Goal: Transaction & Acquisition: Purchase product/service

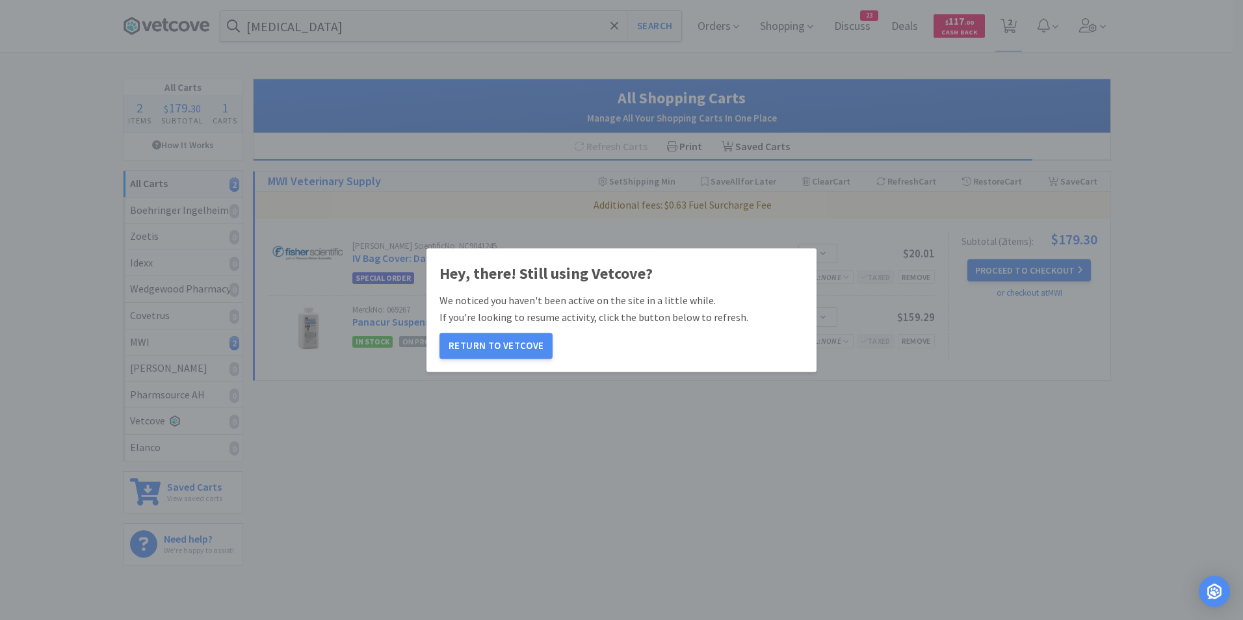
select select "1"
click at [505, 346] on button "Return to Vetcove" at bounding box center [496, 346] width 113 height 26
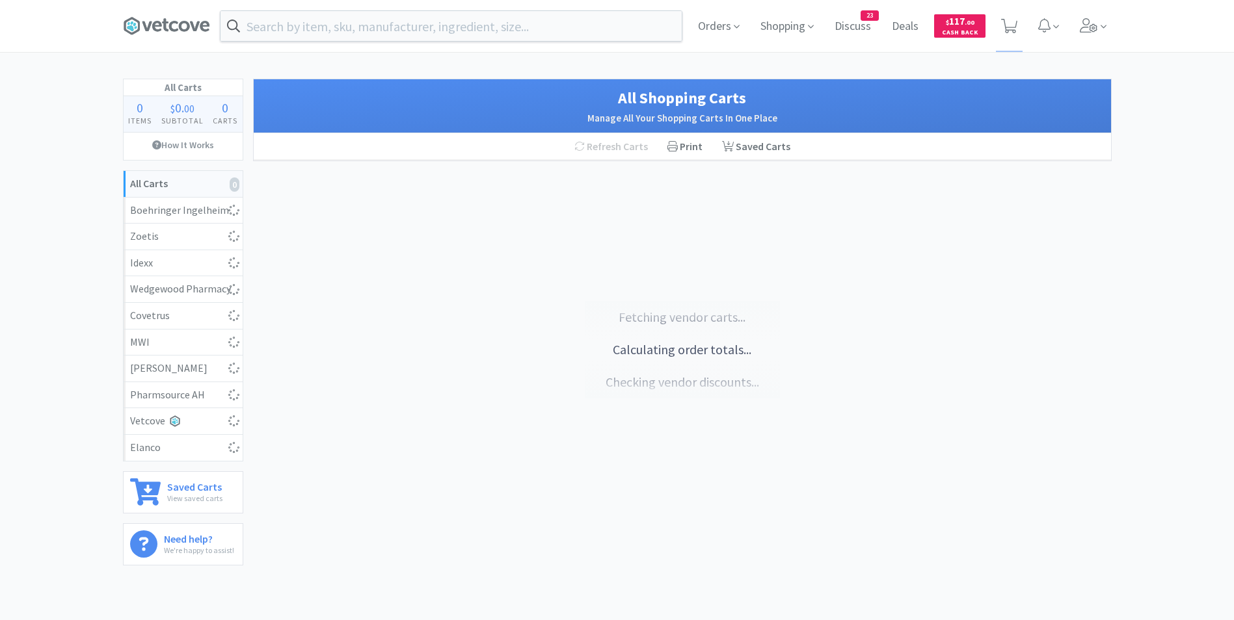
select select "25"
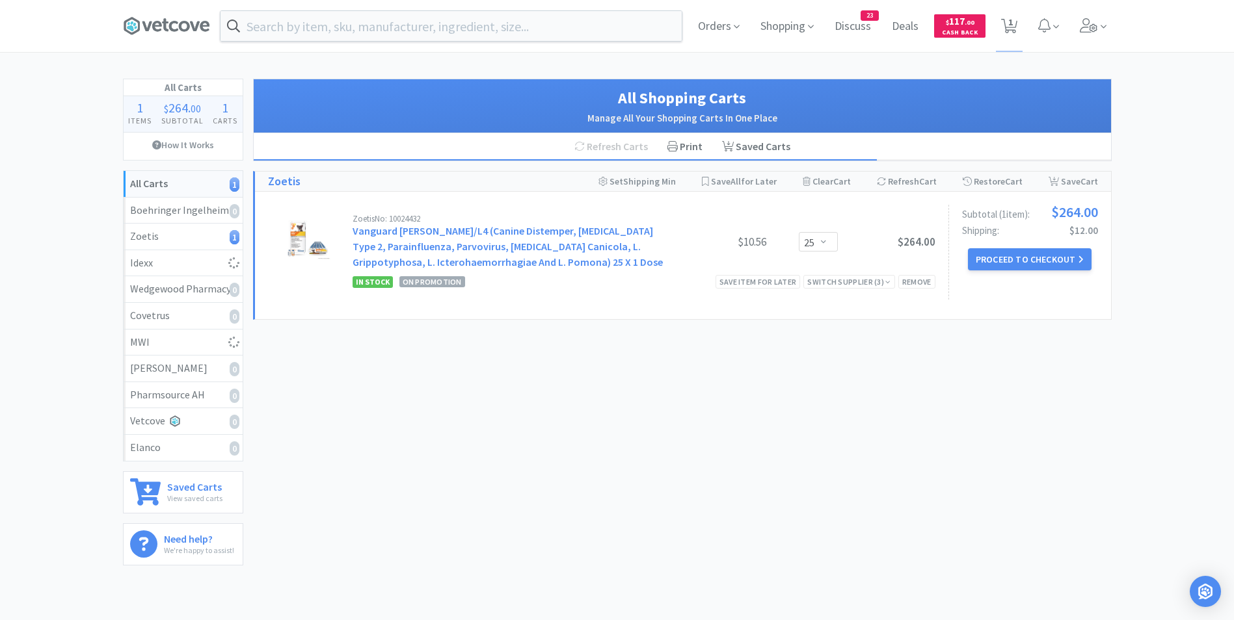
select select "3"
select select "2"
select select "1"
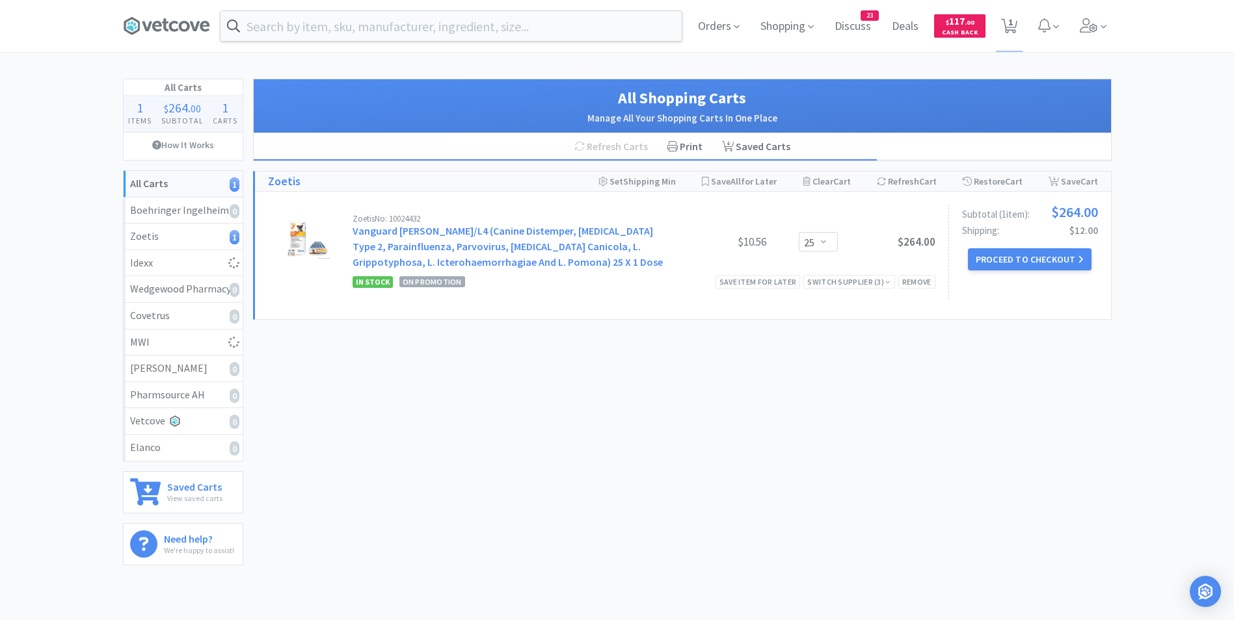
select select "1"
select select "2"
select select "50"
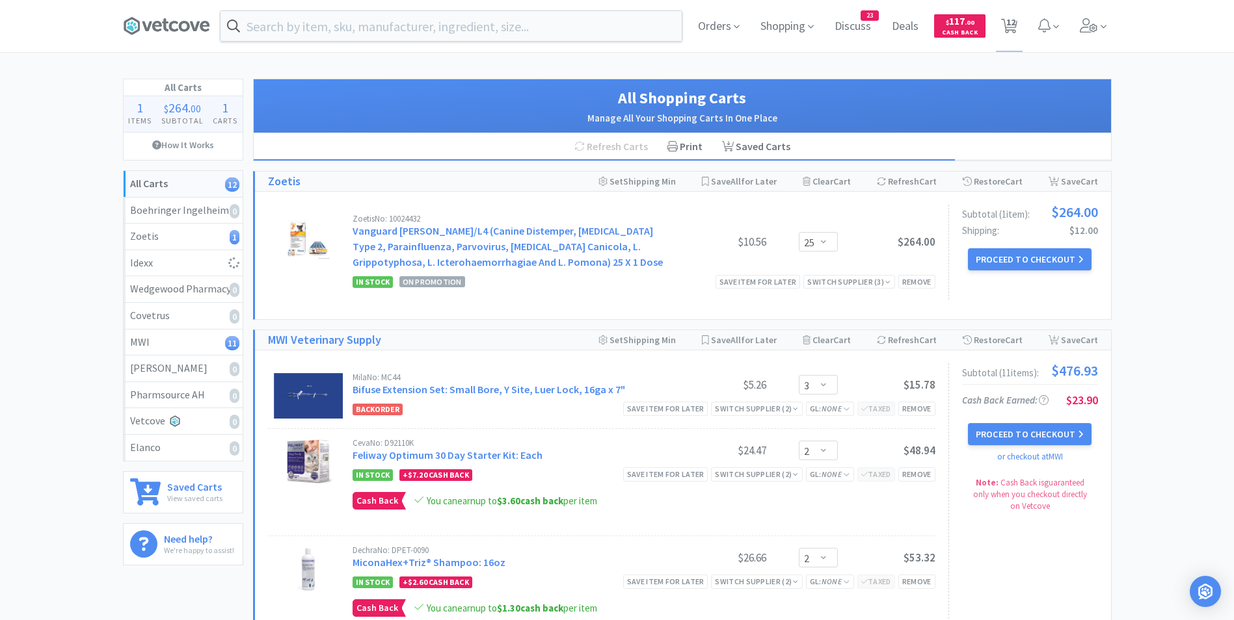
select select "1"
